Goal: Find specific page/section: Find specific page/section

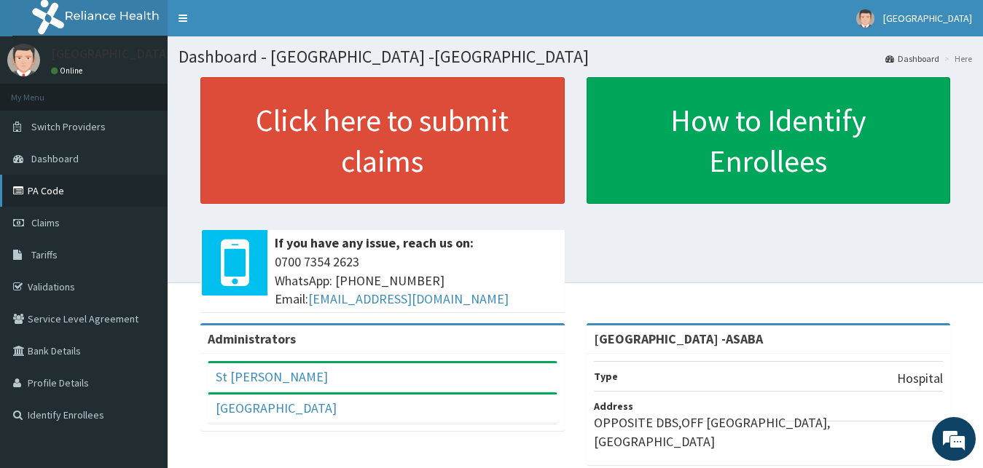
click at [53, 189] on link "PA Code" at bounding box center [84, 191] width 168 height 32
click at [57, 183] on link "PA Code" at bounding box center [84, 191] width 168 height 32
click at [105, 182] on link "PA Code" at bounding box center [84, 191] width 168 height 32
